Goal: Information Seeking & Learning: Learn about a topic

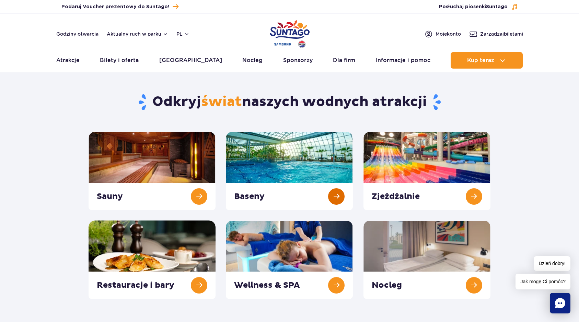
click at [316, 149] on link at bounding box center [289, 171] width 127 height 79
click at [297, 151] on link at bounding box center [289, 171] width 127 height 79
click at [140, 262] on link at bounding box center [152, 260] width 127 height 79
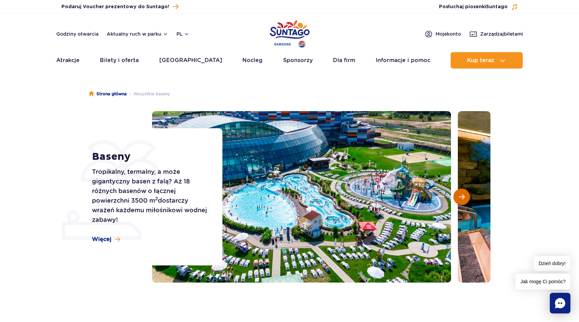
click at [465, 197] on button "Następny slajd" at bounding box center [461, 197] width 16 height 16
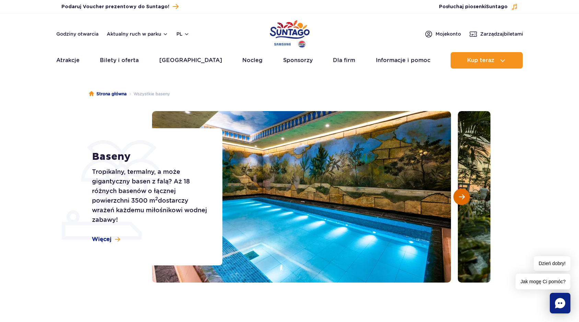
click at [465, 197] on button "Następny slajd" at bounding box center [461, 197] width 16 height 16
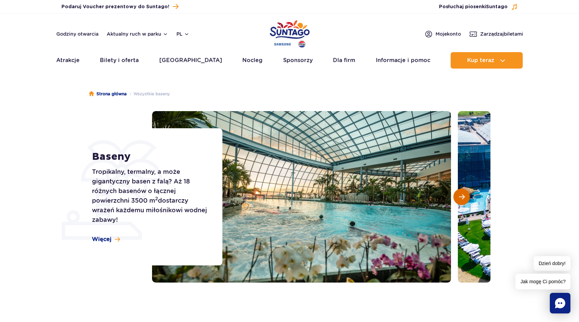
click at [465, 197] on button "Następny slajd" at bounding box center [461, 197] width 16 height 16
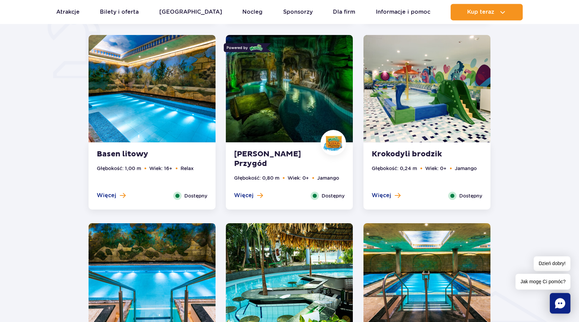
scroll to position [595, 0]
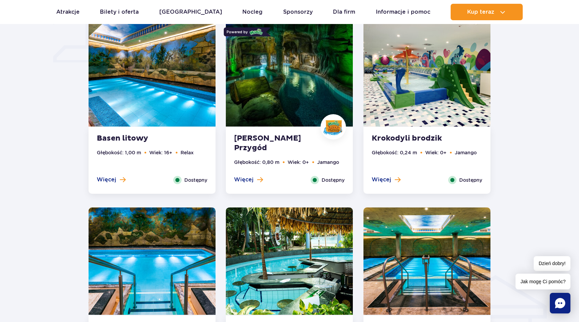
click at [276, 83] on img at bounding box center [289, 72] width 127 height 107
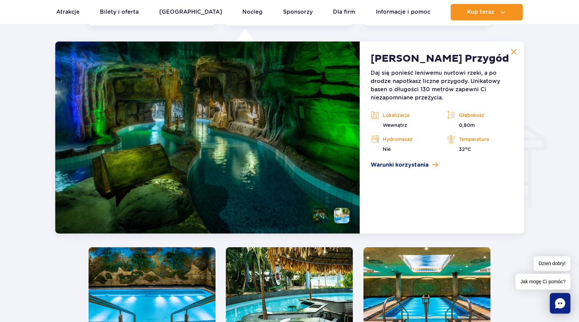
scroll to position [763, 0]
click at [244, 168] on img at bounding box center [207, 137] width 305 height 192
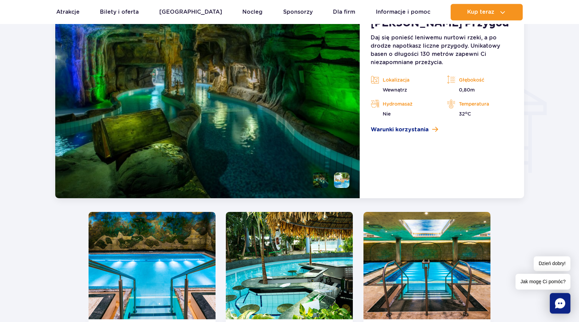
click at [152, 281] on img at bounding box center [152, 265] width 127 height 107
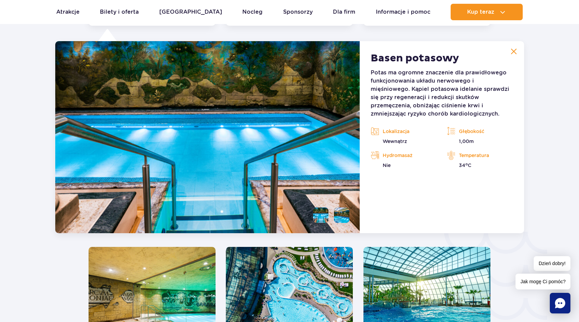
scroll to position [742, 0]
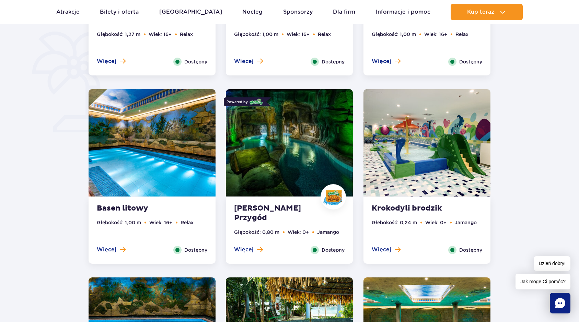
click at [300, 156] on img at bounding box center [289, 142] width 127 height 107
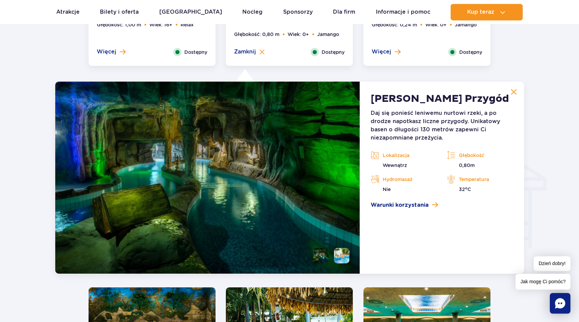
scroll to position [720, 0]
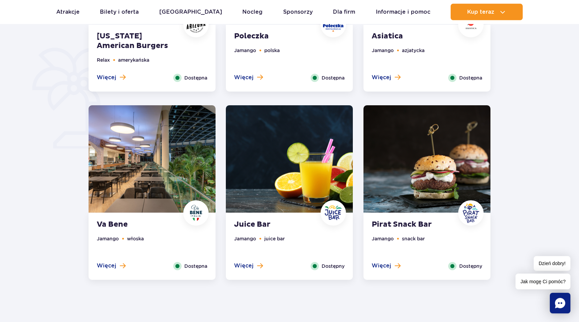
scroll to position [537, 0]
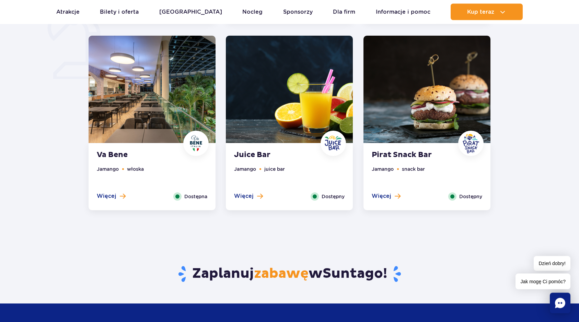
drag, startPoint x: 570, startPoint y: 134, endPoint x: 568, endPoint y: 138, distance: 4.9
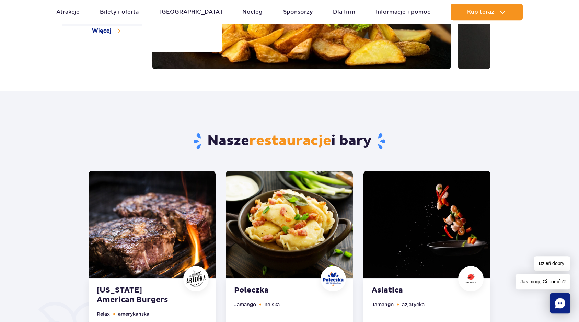
scroll to position [0, 0]
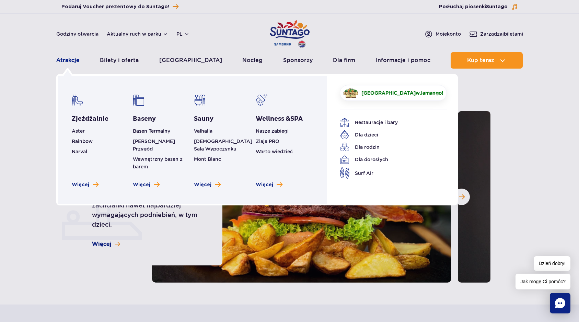
click at [67, 59] on link "Atrakcje" at bounding box center [67, 60] width 23 height 16
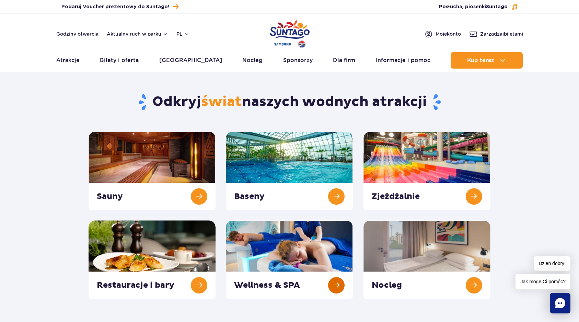
click at [271, 243] on link at bounding box center [289, 260] width 127 height 79
